Goal: Transaction & Acquisition: Book appointment/travel/reservation

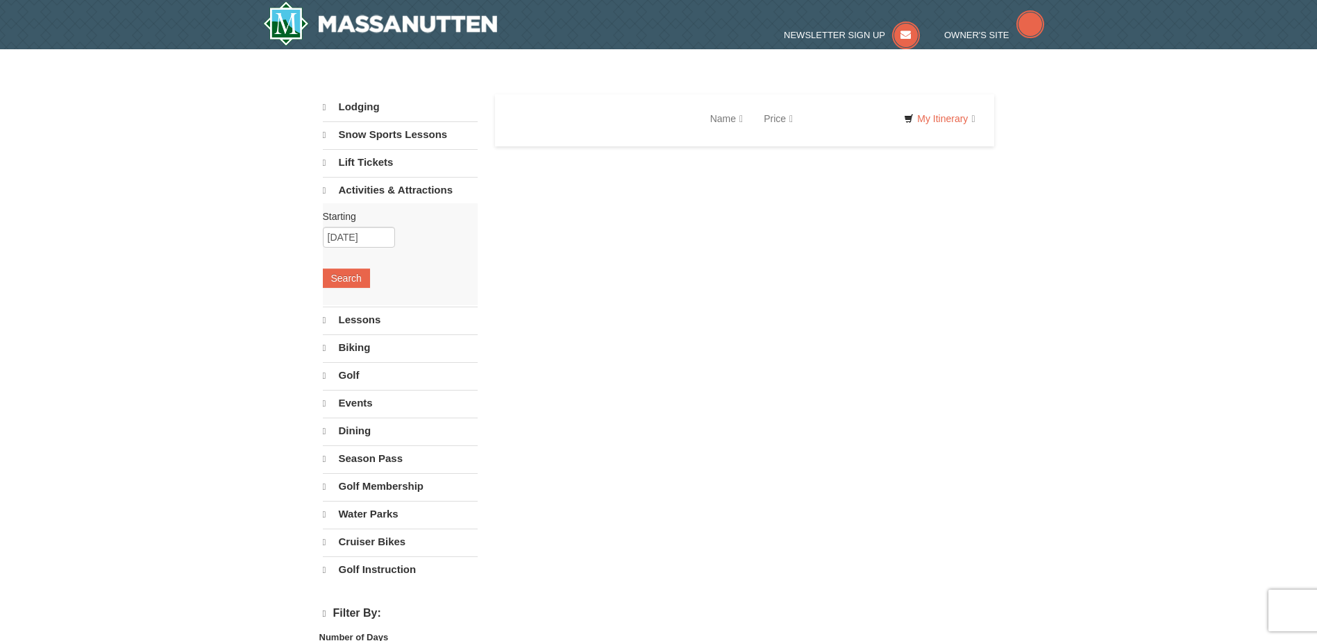
select select "10"
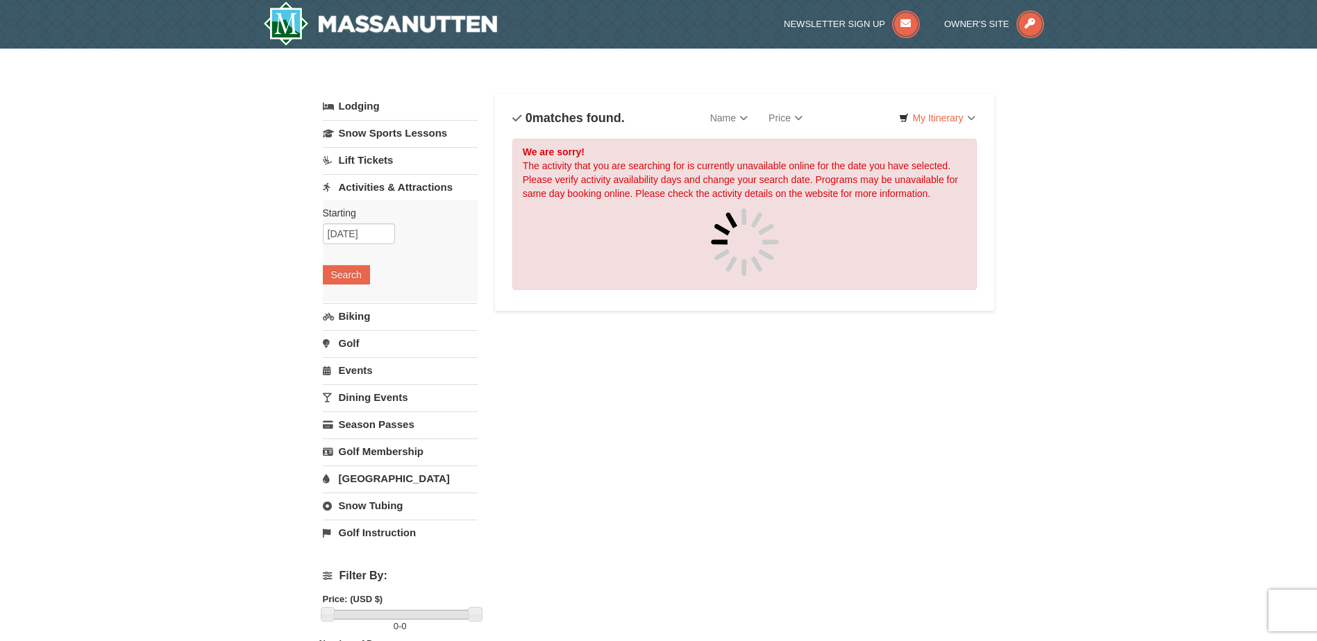
drag, startPoint x: 521, startPoint y: 229, endPoint x: 190, endPoint y: 324, distance: 345.2
click at [190, 324] on div "× Categories List Filter My Itinerary Questions? 1-540-289-9441 Lodging Arrival…" at bounding box center [658, 563] width 1317 height 1028
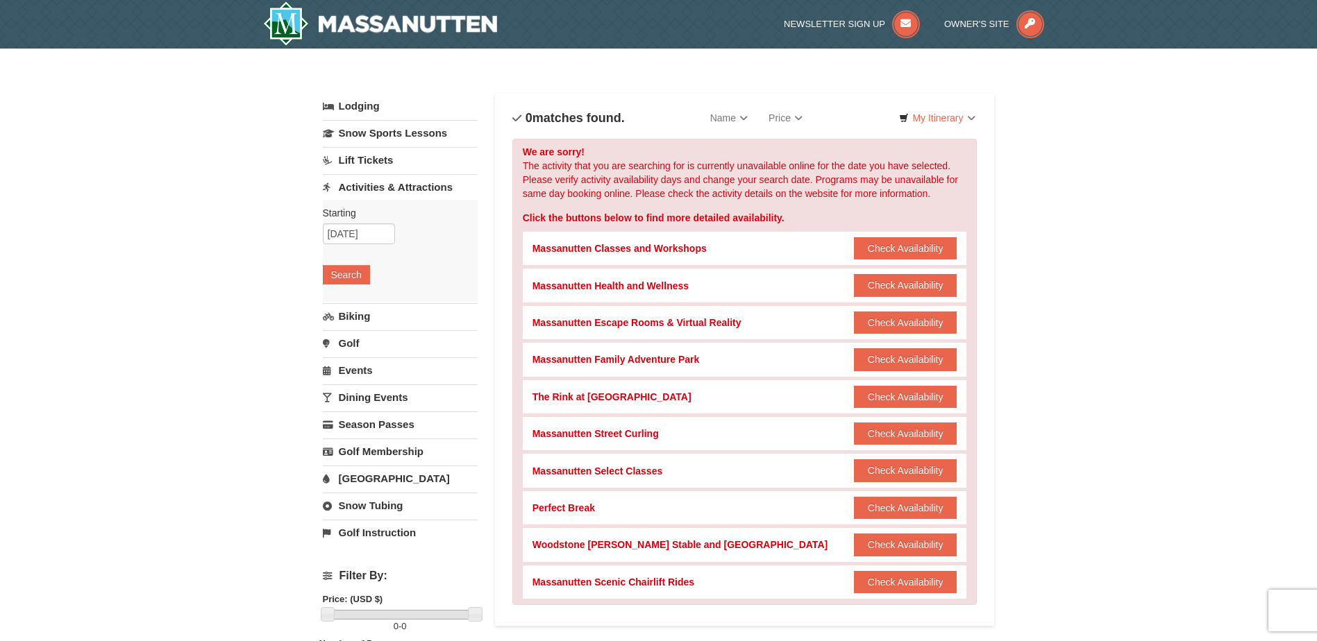
click at [368, 110] on link "Lodging" at bounding box center [400, 106] width 155 height 25
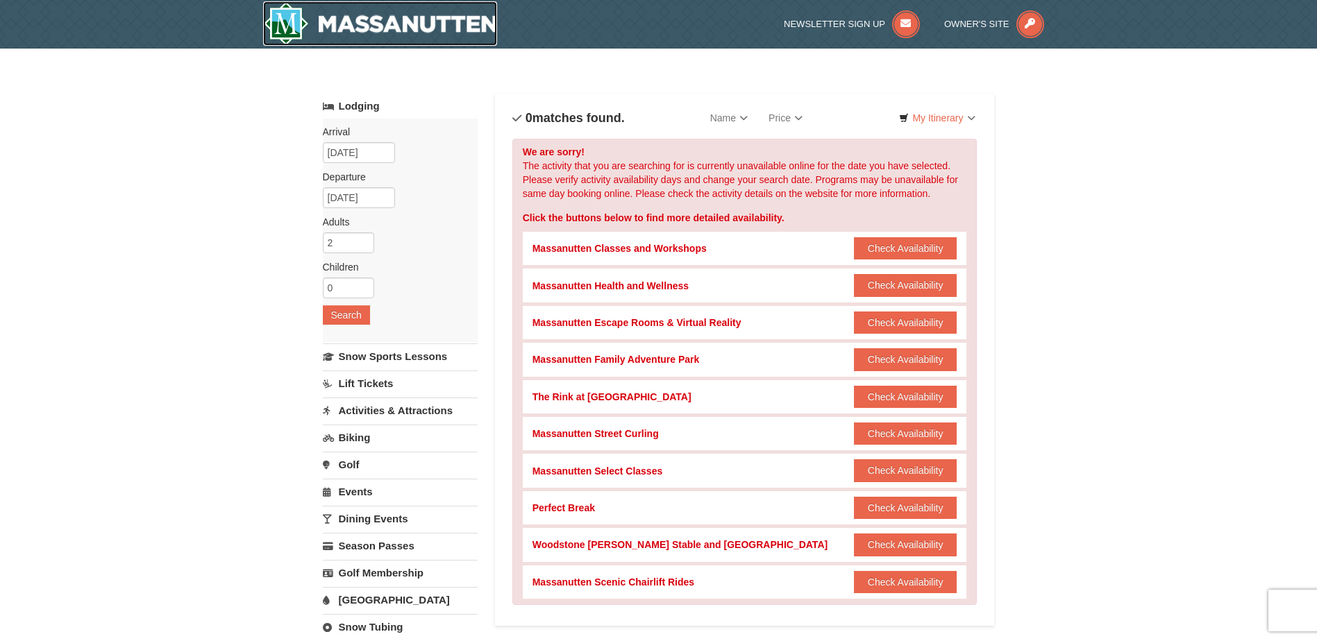
click at [301, 21] on img at bounding box center [380, 23] width 235 height 44
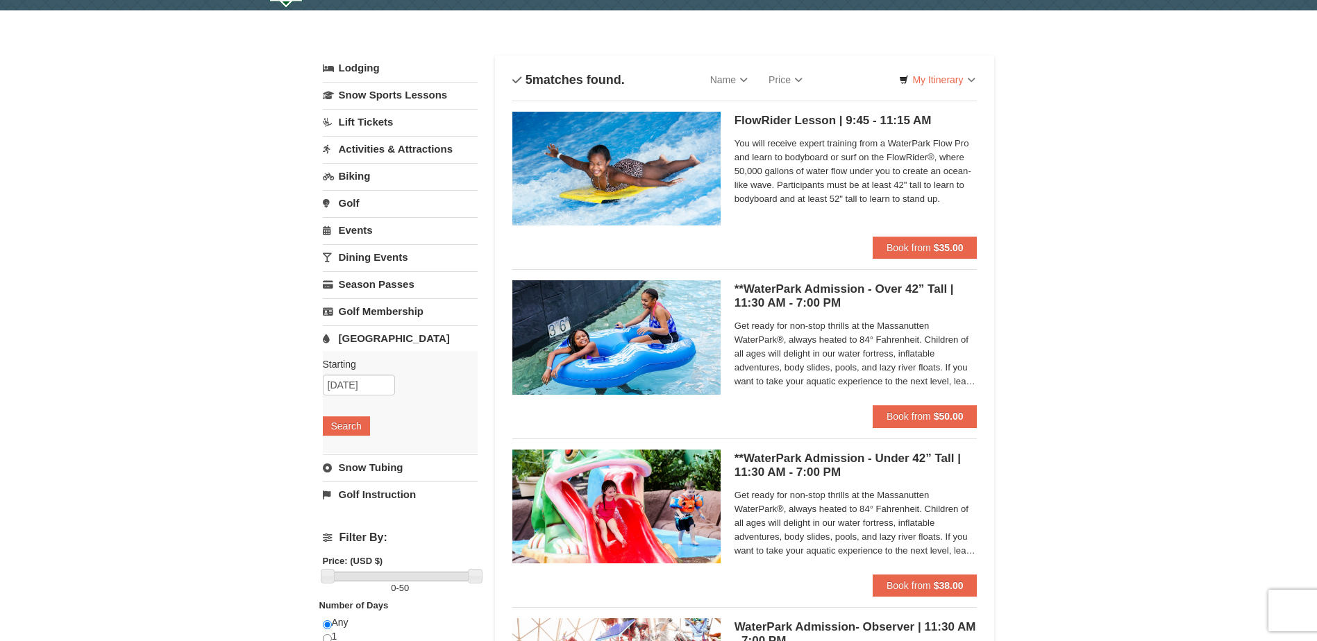
scroll to position [69, 0]
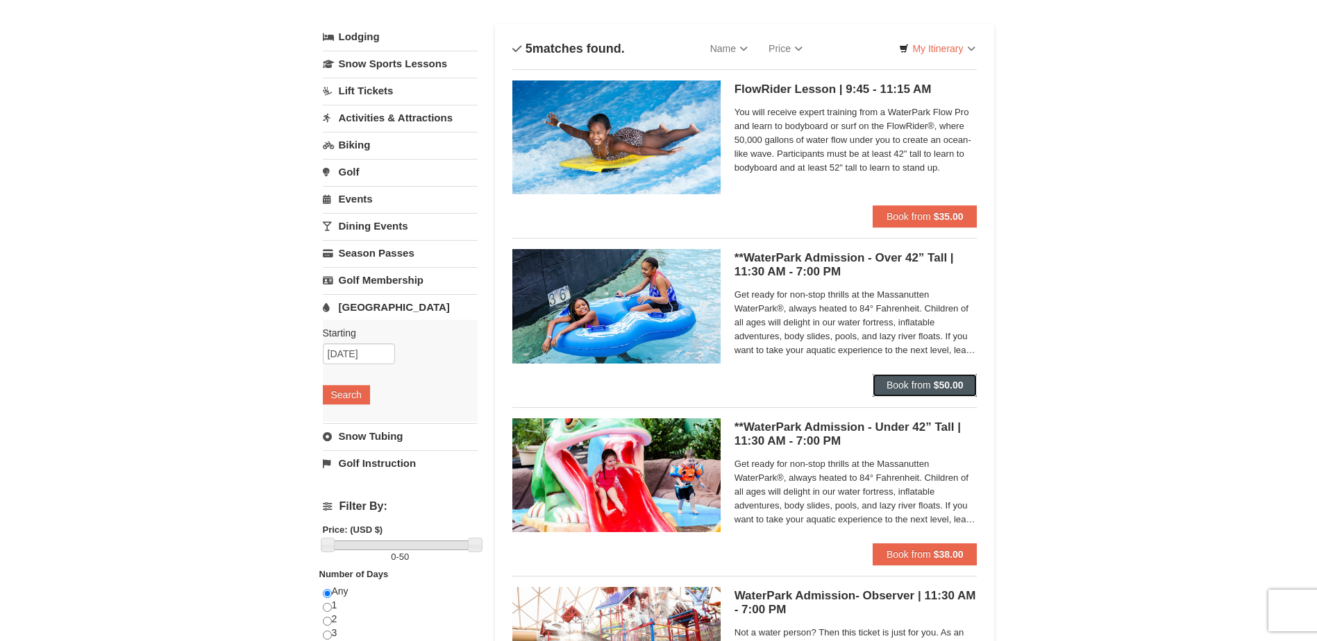
click at [907, 390] on span "Book from" at bounding box center [909, 385] width 44 height 11
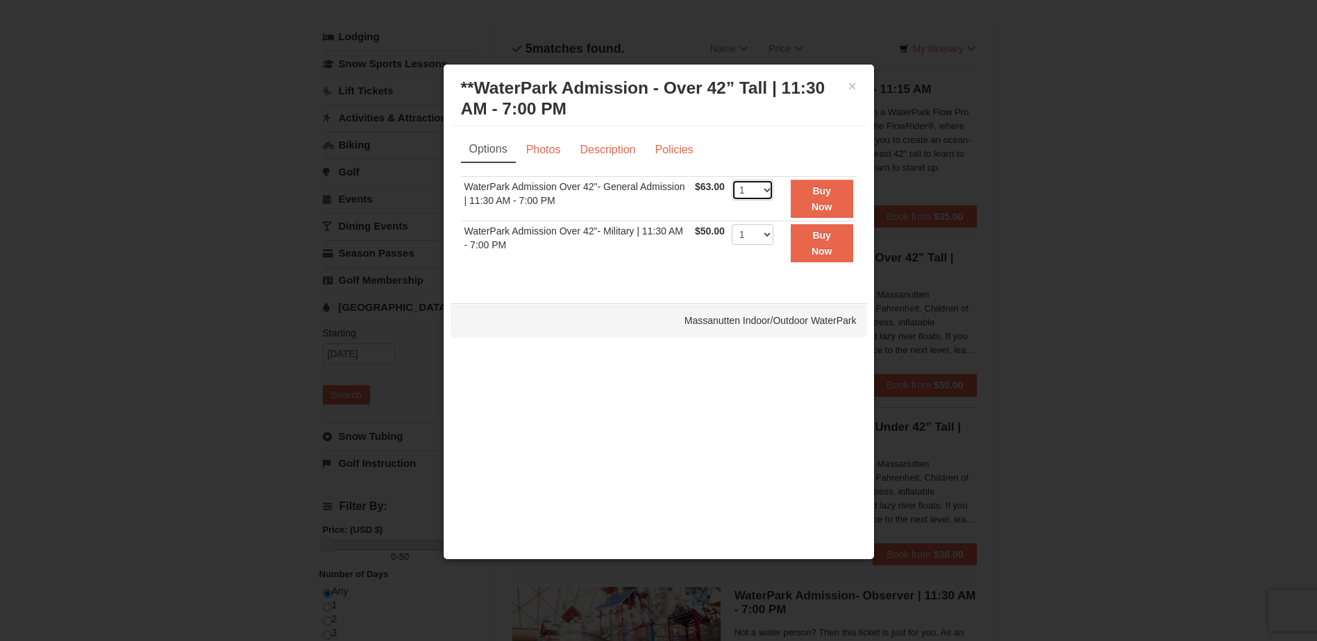
click at [760, 190] on select "1 2 3 4 5 6 7 8 9 10 11 12 13 14 15 16 17 18 19 20 21 22" at bounding box center [753, 190] width 42 height 21
click at [766, 240] on select "1 2 3 4 5 6 7 8 9 10 11 12 13 14 15 16 17 18 19 20 21 22" at bounding box center [753, 234] width 42 height 21
click at [689, 200] on td "WaterPark Admission Over 42"- General Admission | 11:30 AM - 7:00 PM" at bounding box center [576, 199] width 231 height 44
click at [770, 196] on select "1 2 3 4 5 6 7 8 9 10 11 12 13 14 15 16 17 18 19 20 21 22" at bounding box center [753, 190] width 42 height 21
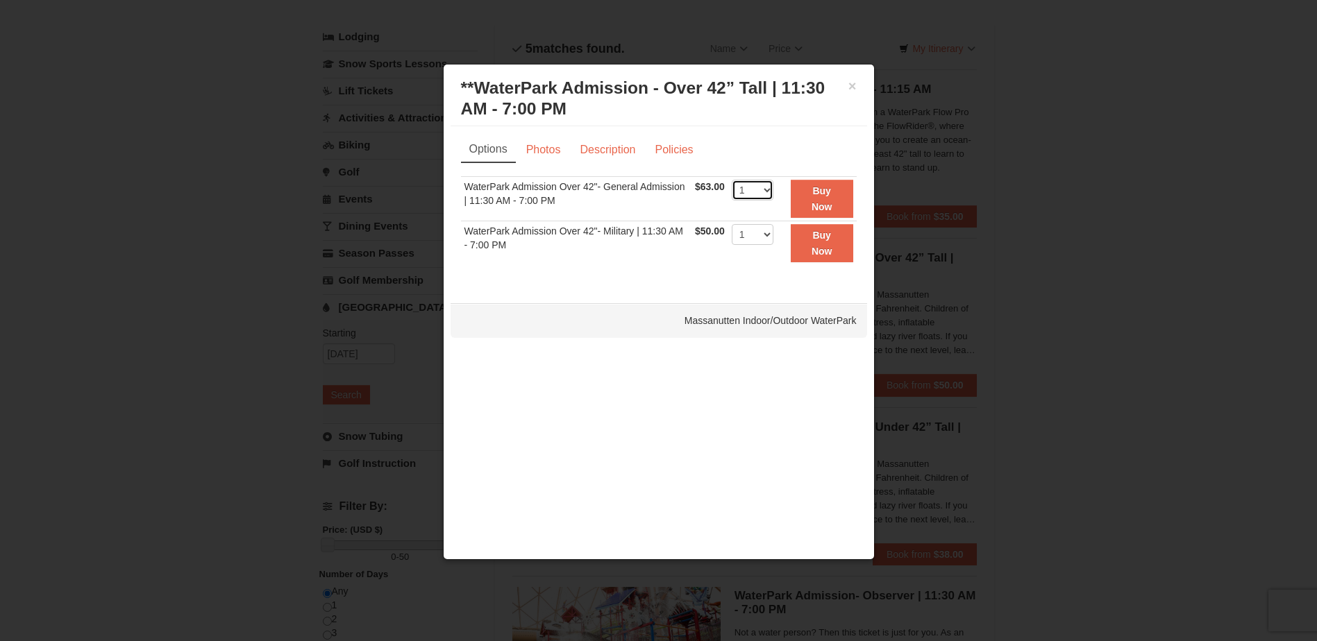
select select "3"
click at [732, 180] on select "1 2 3 4 5 6 7 8 9 10 11 12 13 14 15 16 17 18 19 20 21 22" at bounding box center [753, 190] width 42 height 21
click at [810, 194] on button "Buy Now" at bounding box center [822, 199] width 62 height 38
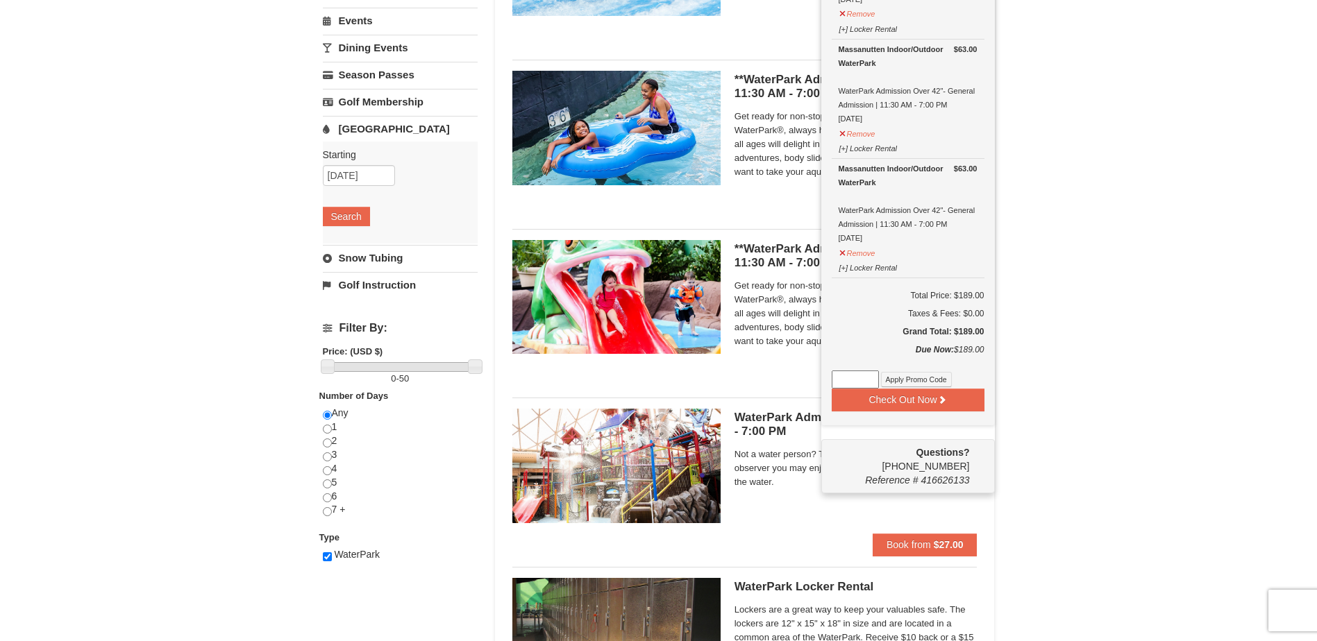
scroll to position [282, 0]
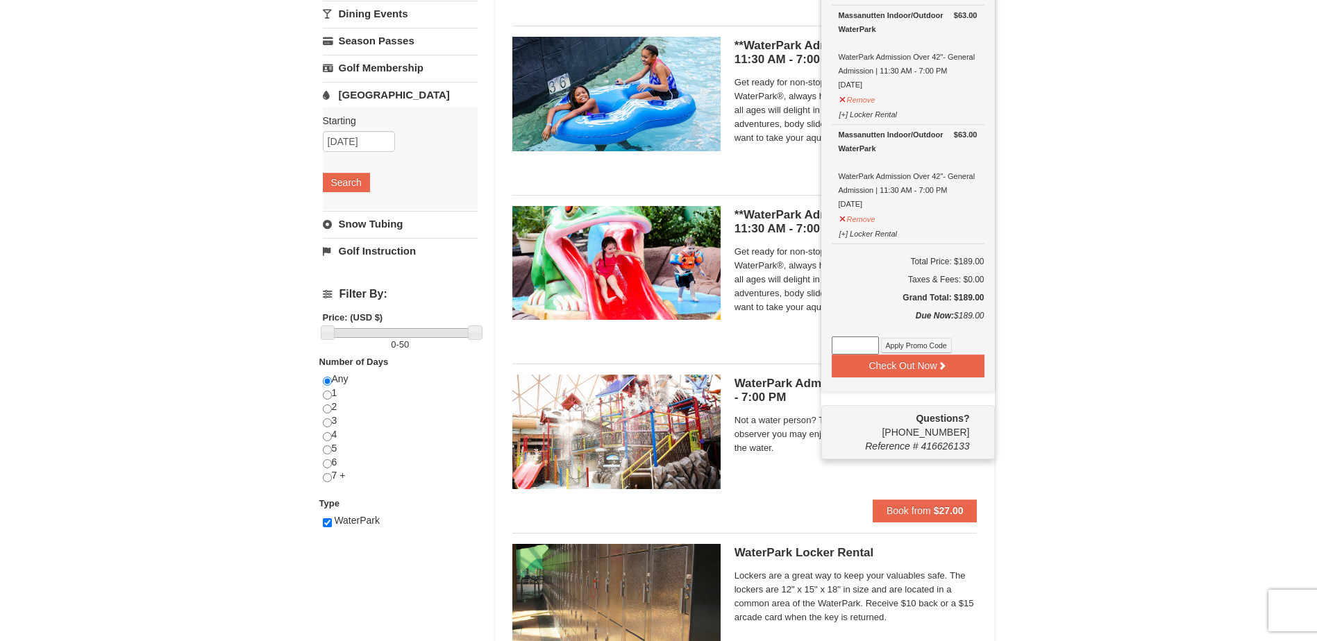
click at [1014, 331] on div "× Categories List Filter My Itinerary (3) Check Out Now [GEOGRAPHIC_DATA]. $63.…" at bounding box center [658, 253] width 1317 height 973
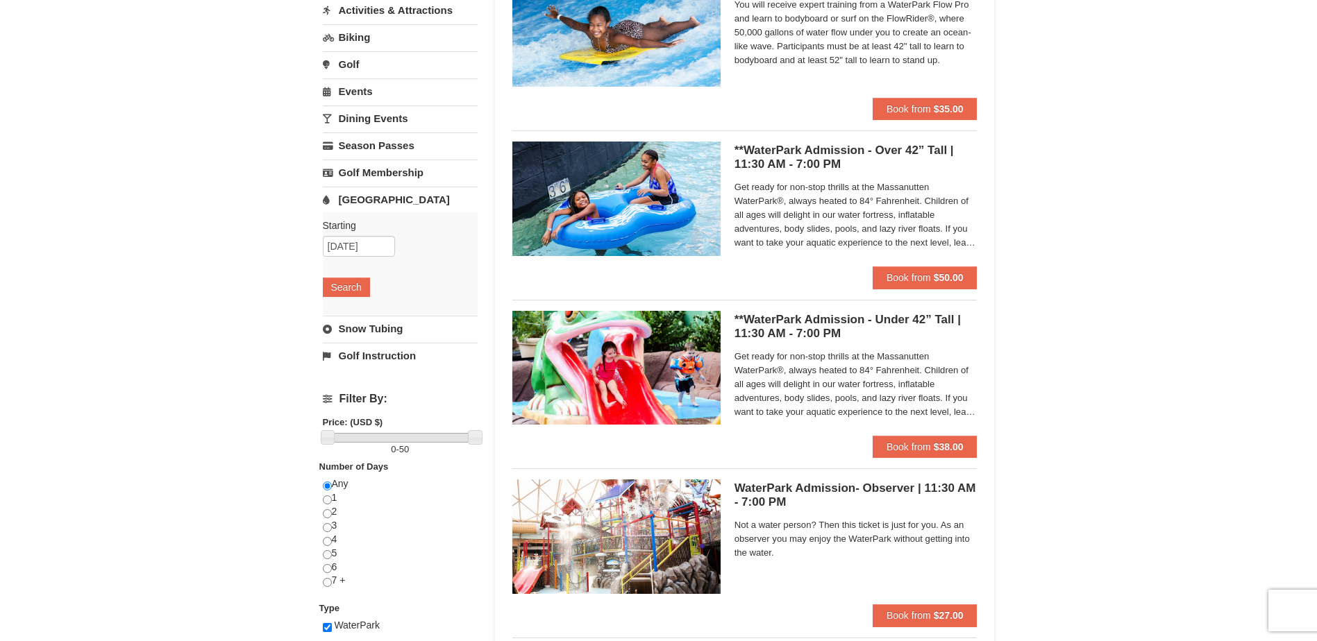
scroll to position [4, 0]
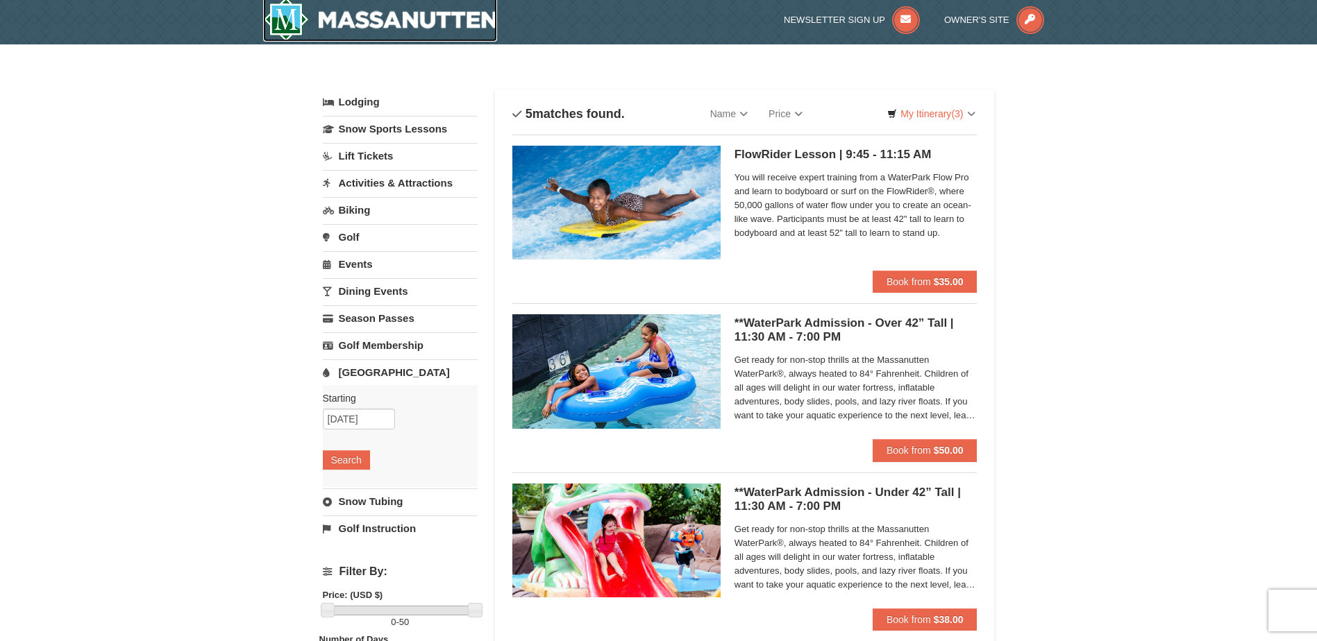
click at [369, 25] on img at bounding box center [380, 19] width 235 height 44
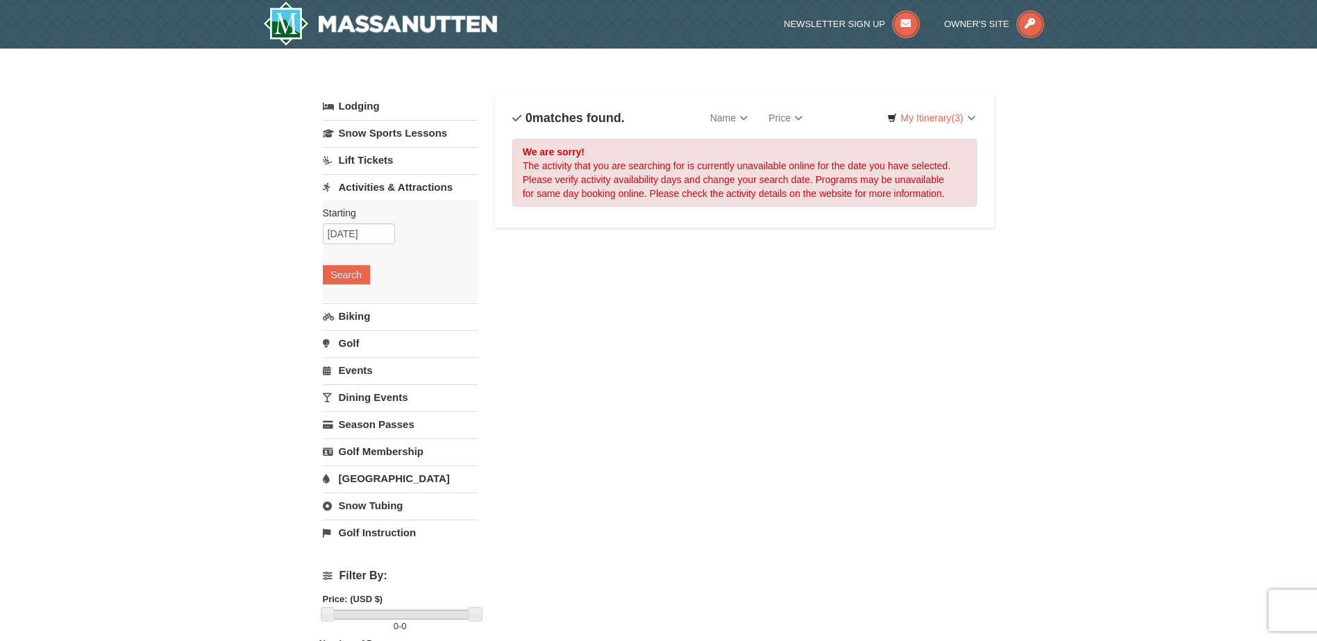
click at [683, 271] on div "Lodging Arrival Please format dates MM/DD/YYYY Please format dates MM/DD/YYYY 1…" at bounding box center [659, 569] width 672 height 951
click at [372, 101] on link "Lodging" at bounding box center [400, 106] width 155 height 25
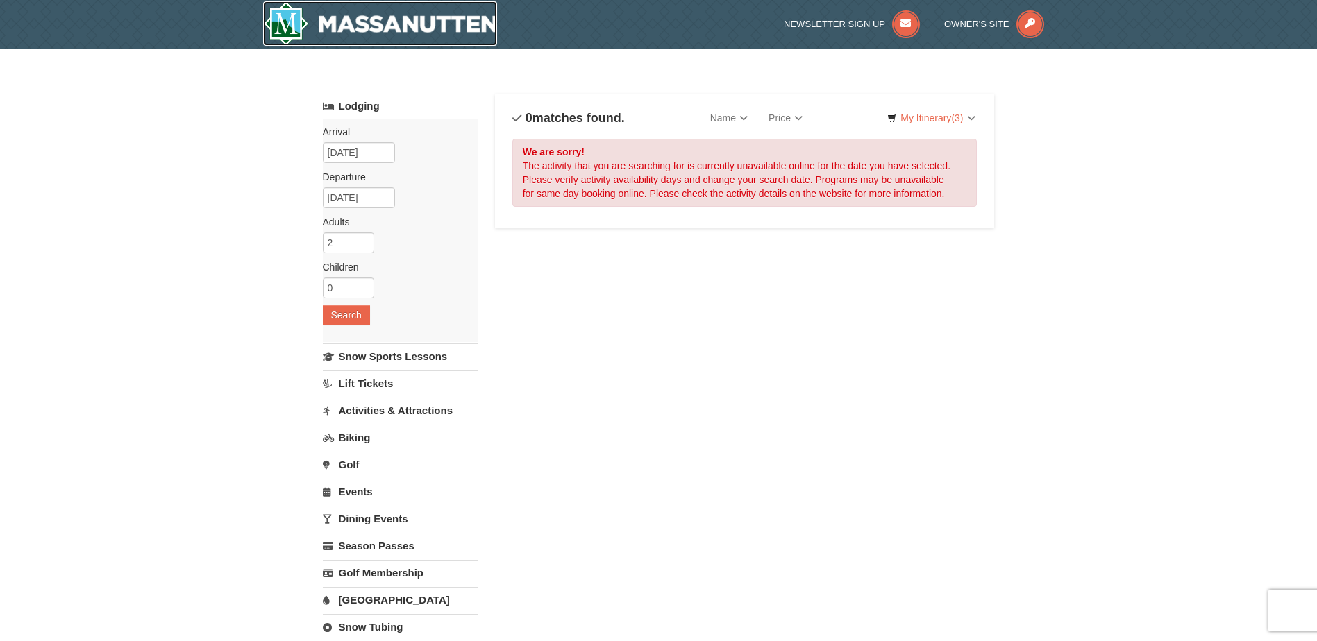
click at [351, 23] on img at bounding box center [380, 23] width 235 height 44
